Goal: Task Accomplishment & Management: Use online tool/utility

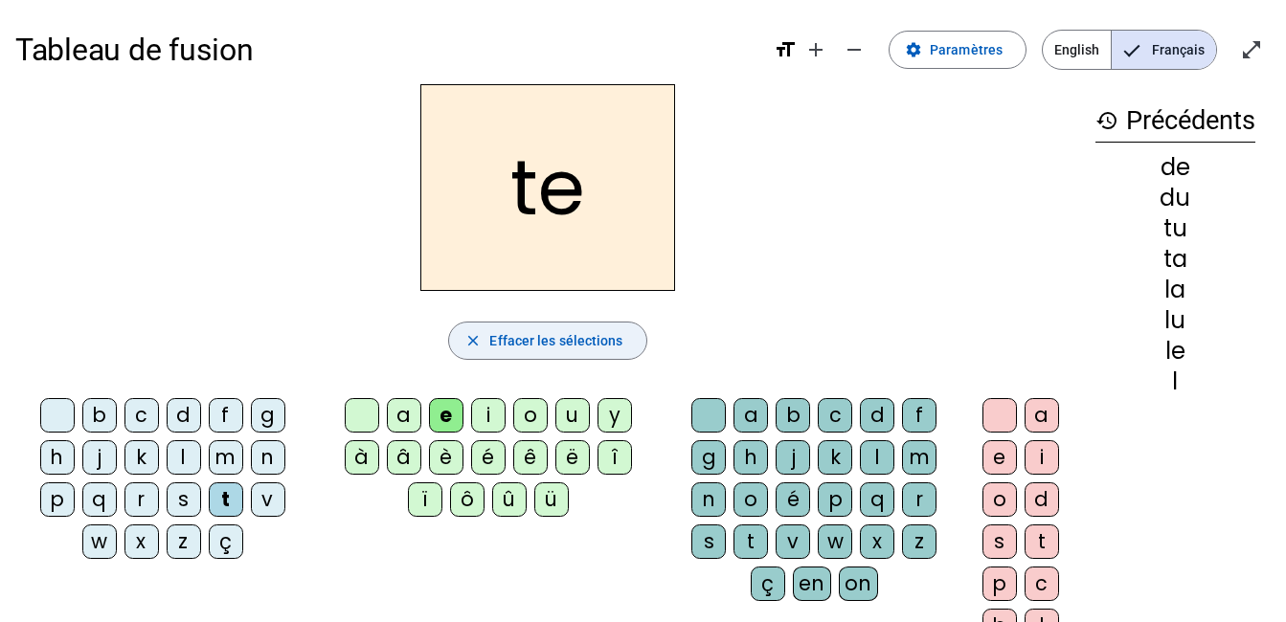
click at [509, 326] on span "button" at bounding box center [547, 341] width 196 height 46
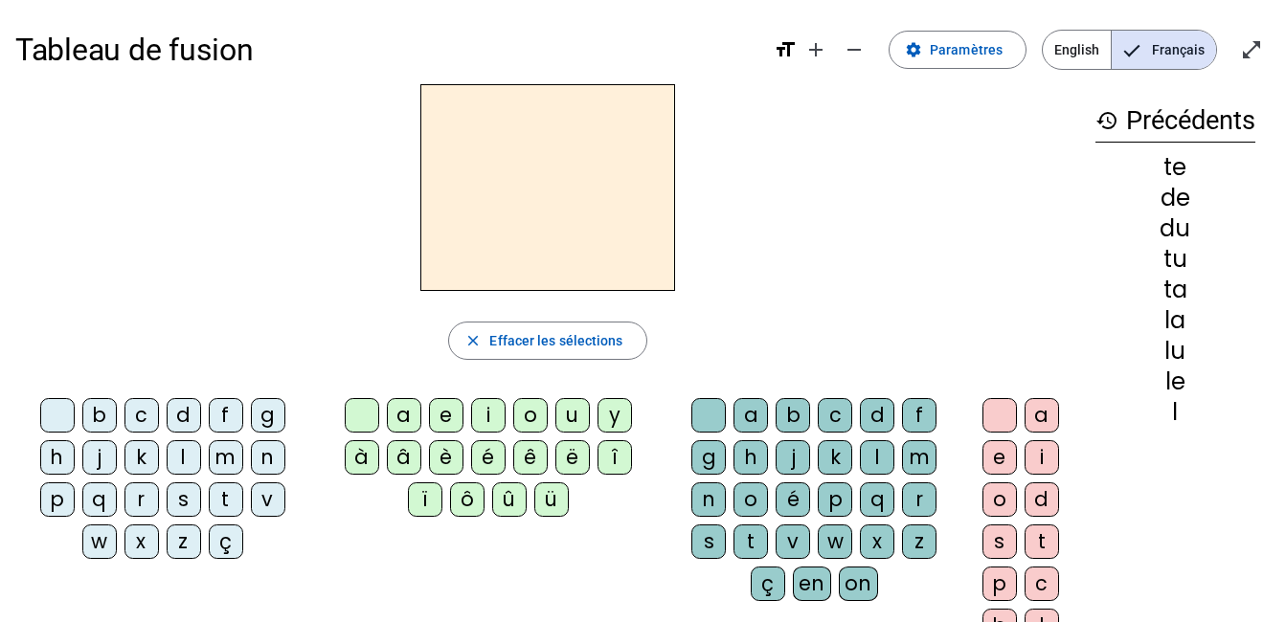
click at [188, 462] on div "l" at bounding box center [184, 458] width 34 height 34
click at [442, 409] on div "e" at bounding box center [446, 415] width 34 height 34
click at [578, 421] on div "u" at bounding box center [572, 415] width 34 height 34
click at [230, 495] on div "t" at bounding box center [226, 500] width 34 height 34
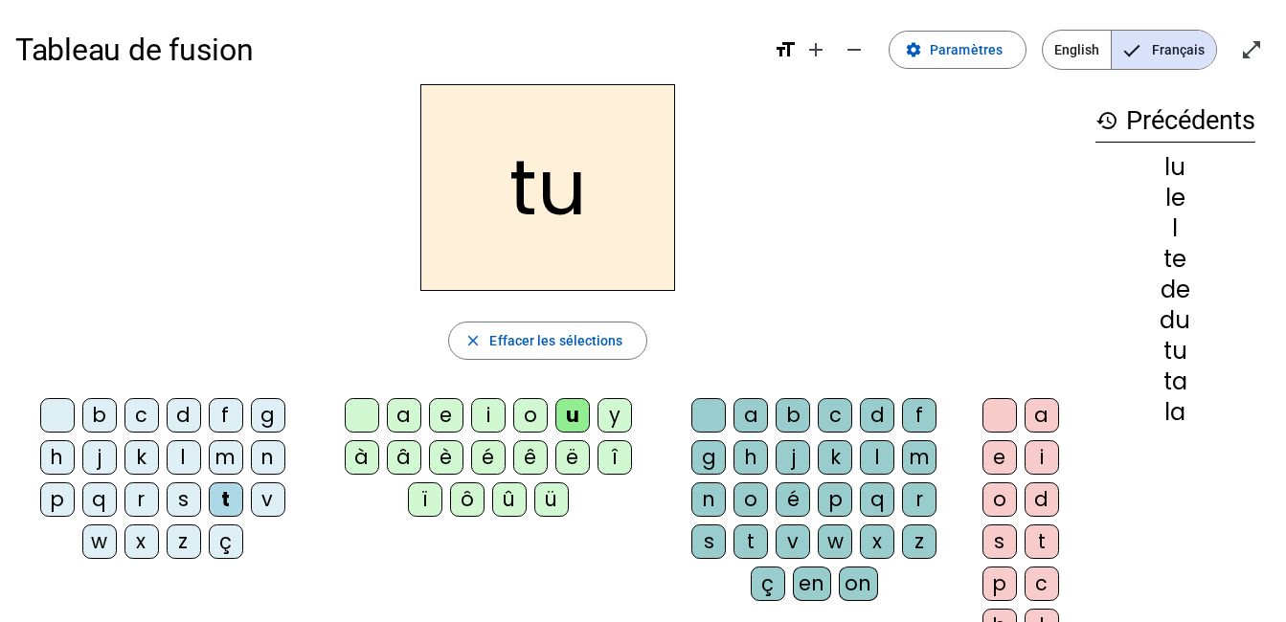
click at [179, 425] on div "d" at bounding box center [184, 415] width 34 height 34
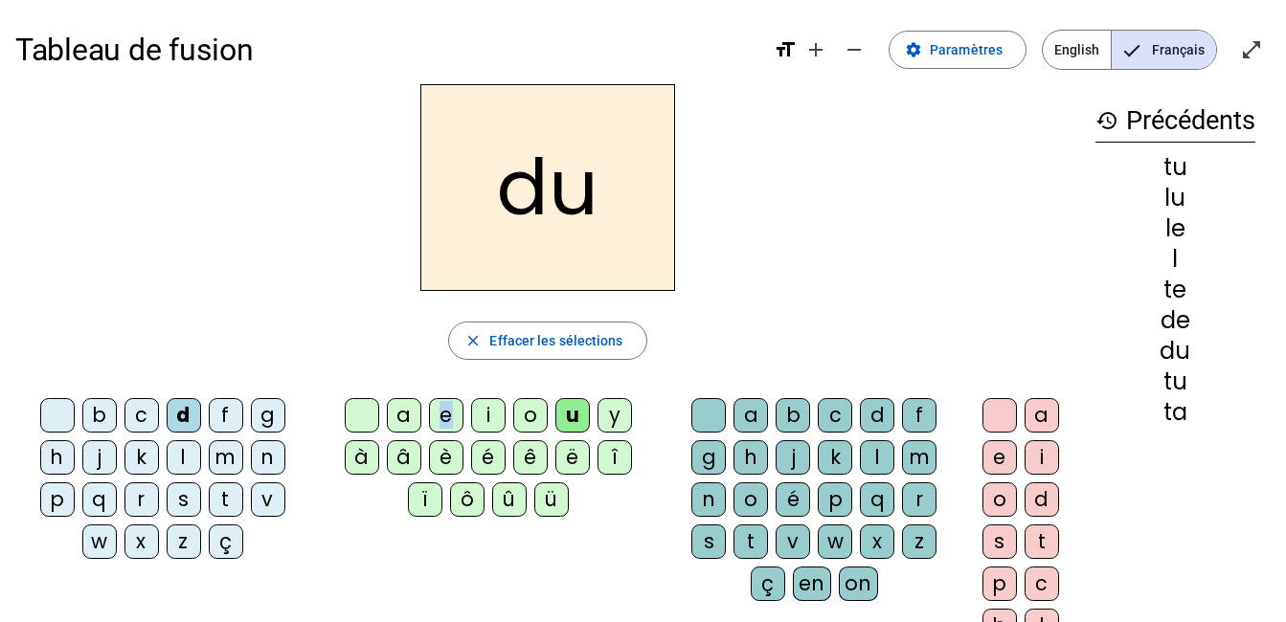
click at [449, 429] on div "e" at bounding box center [446, 415] width 34 height 34
click at [231, 493] on div "t" at bounding box center [226, 500] width 34 height 34
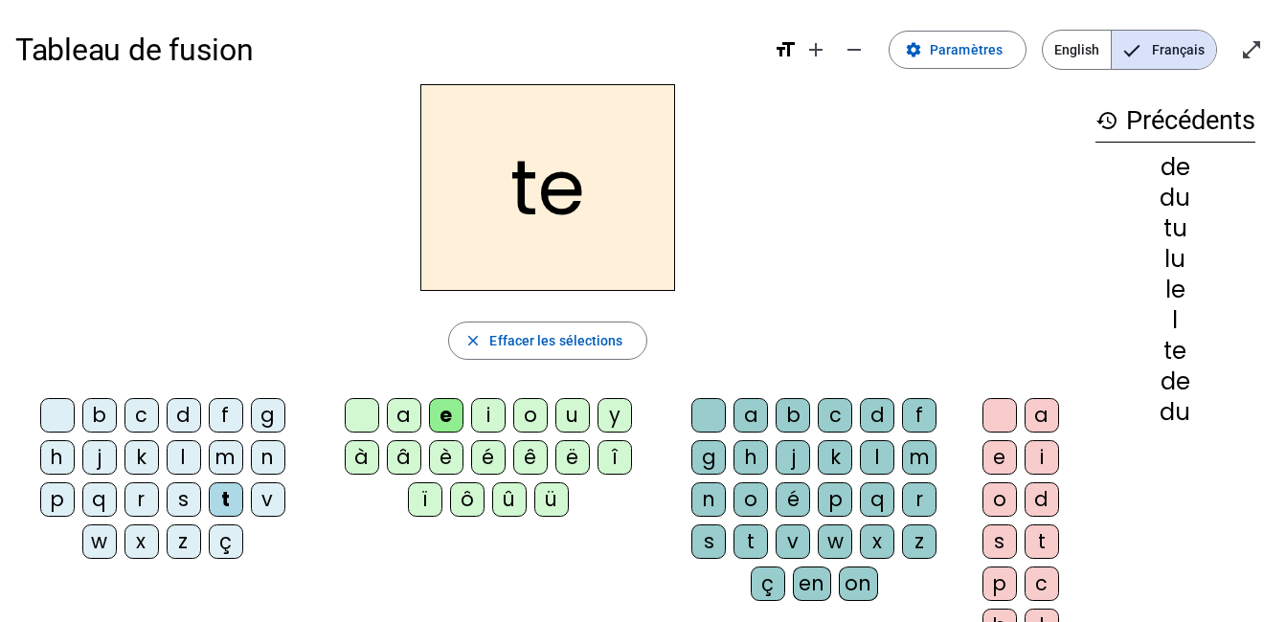
click at [395, 414] on div "a" at bounding box center [404, 415] width 34 height 34
